Goal: Obtain resource: Obtain resource

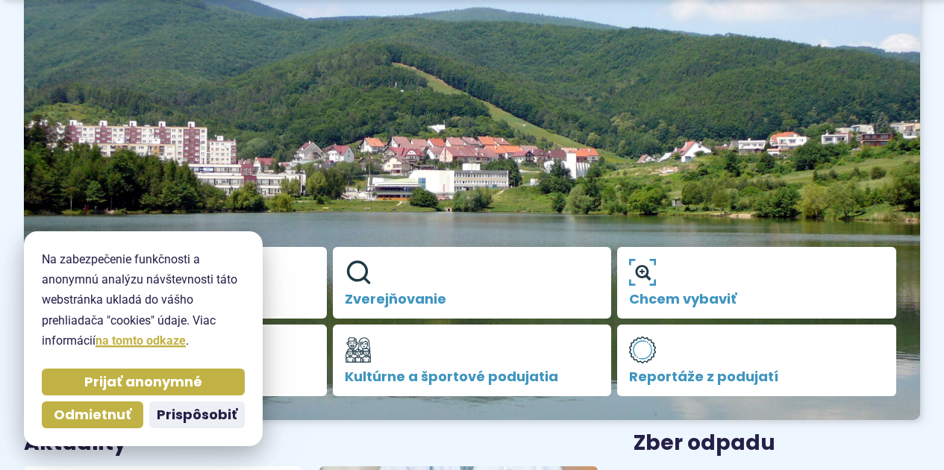
scroll to position [179, 0]
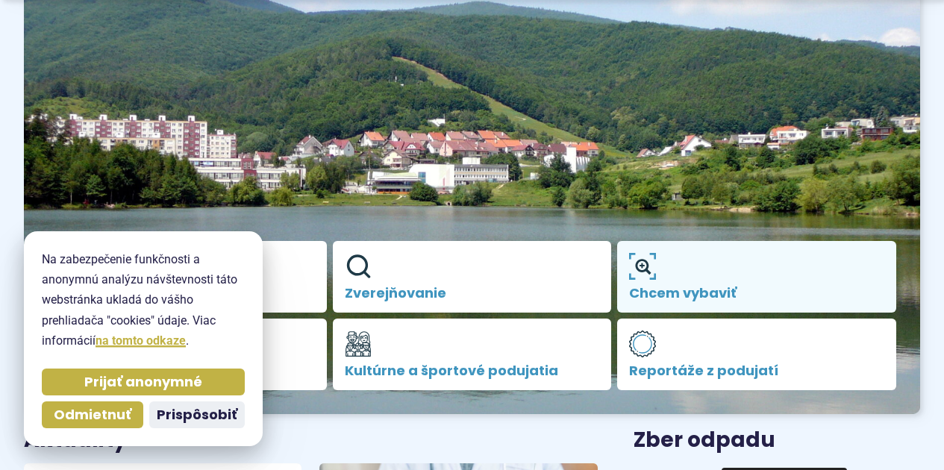
click at [647, 267] on use at bounding box center [642, 266] width 27 height 27
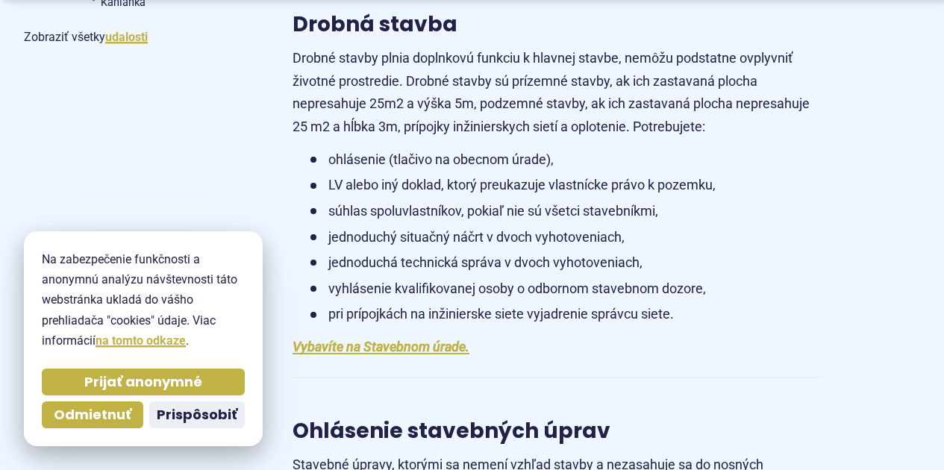
scroll to position [1254, 0]
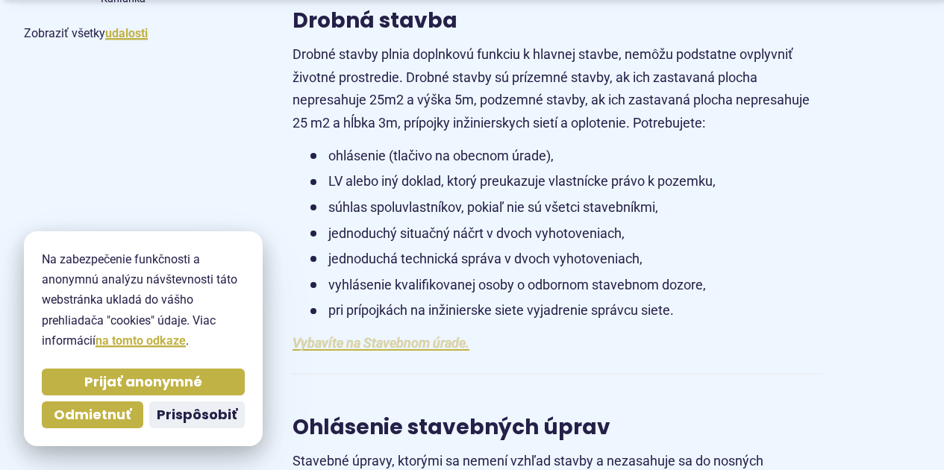
click at [349, 340] on link "Vybavíte na Stavebnom úrade." at bounding box center [381, 343] width 177 height 16
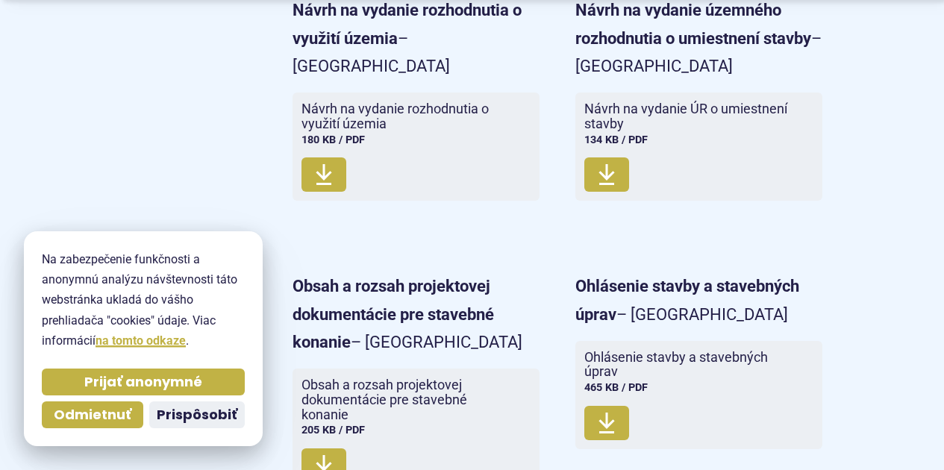
scroll to position [1403, 0]
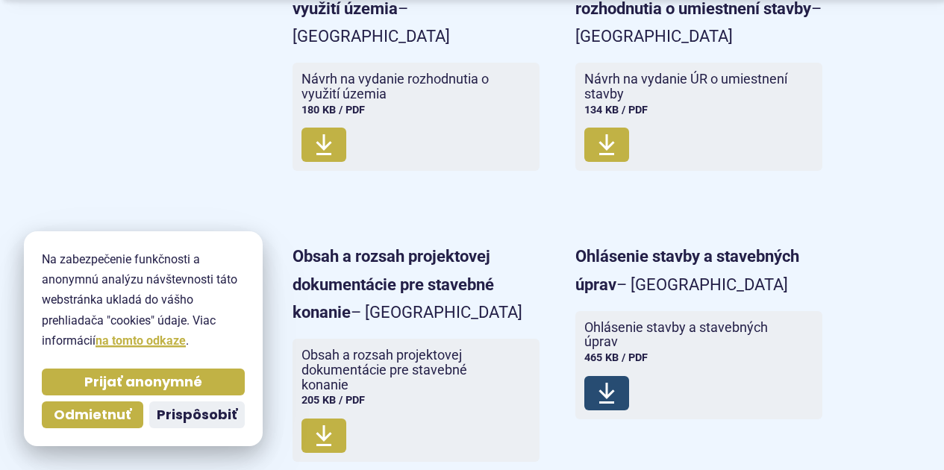
click at [594, 389] on span "Stiahnuť" at bounding box center [606, 393] width 45 height 34
